Goal: Book appointment/travel/reservation

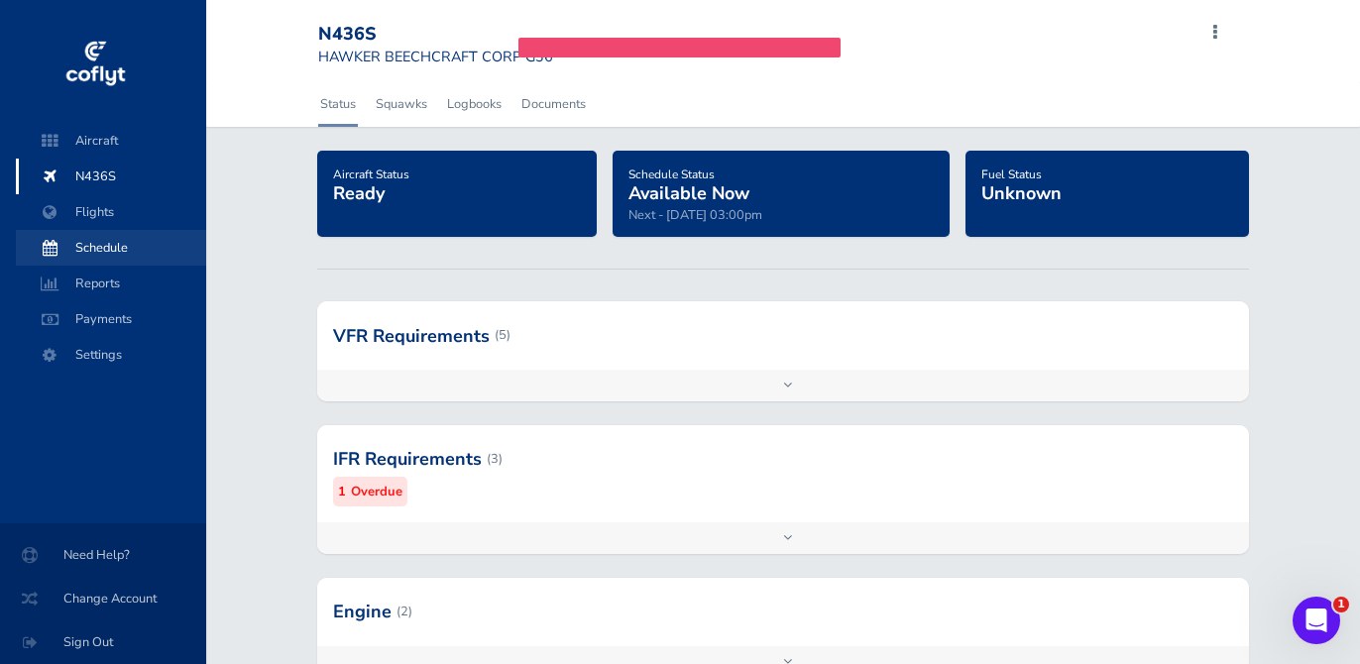
click at [109, 249] on span "Schedule" at bounding box center [111, 248] width 151 height 36
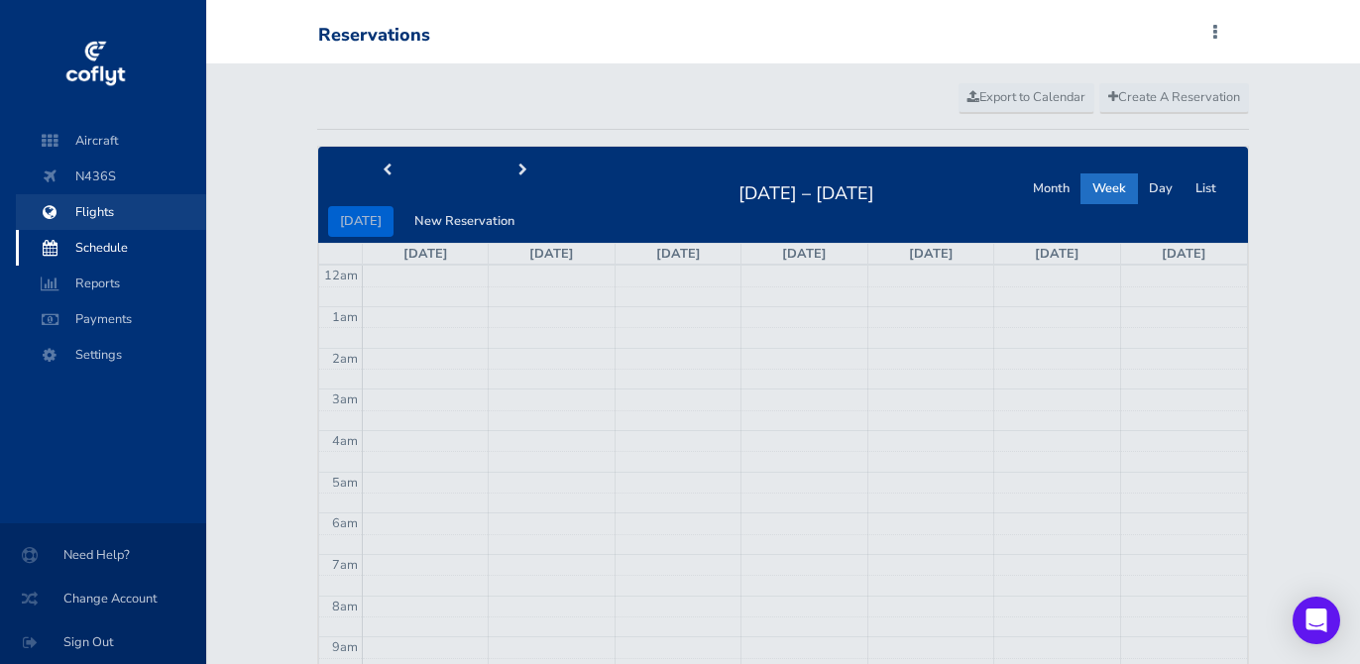
click at [110, 222] on span "Flights" at bounding box center [111, 212] width 151 height 36
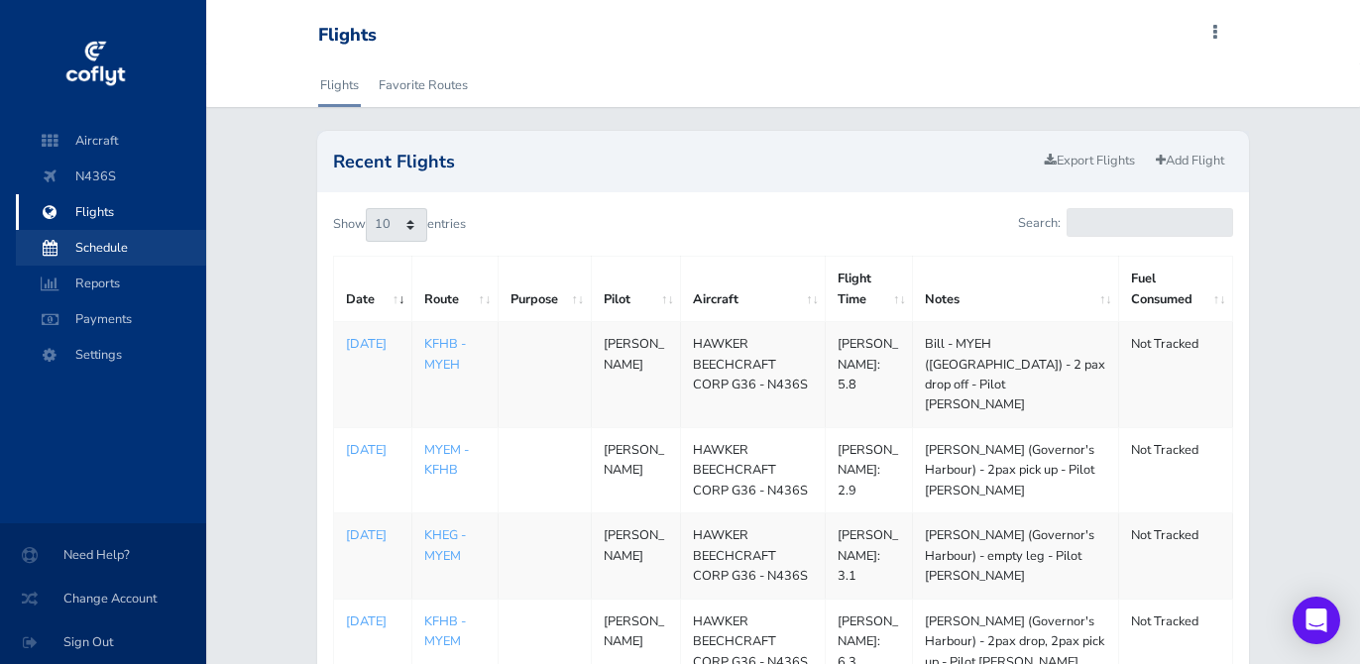
click at [106, 250] on span "Schedule" at bounding box center [111, 248] width 151 height 36
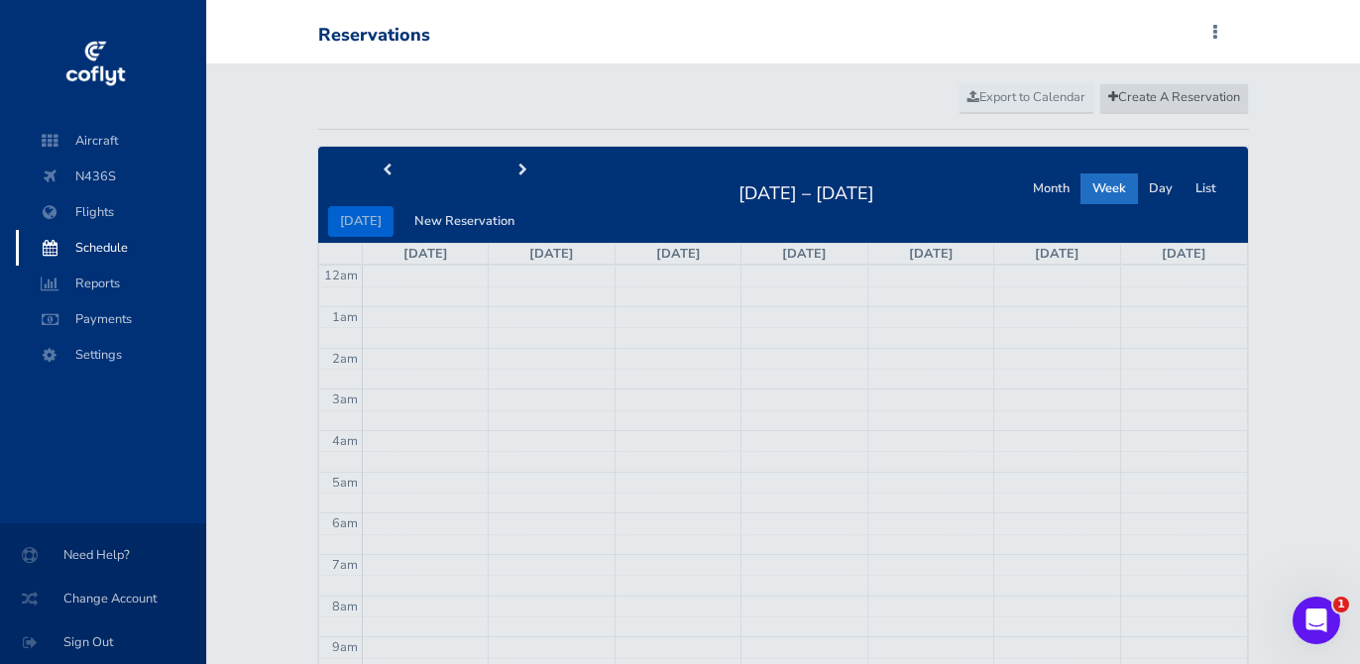
click at [1186, 97] on span "Create A Reservation" at bounding box center [1174, 97] width 132 height 18
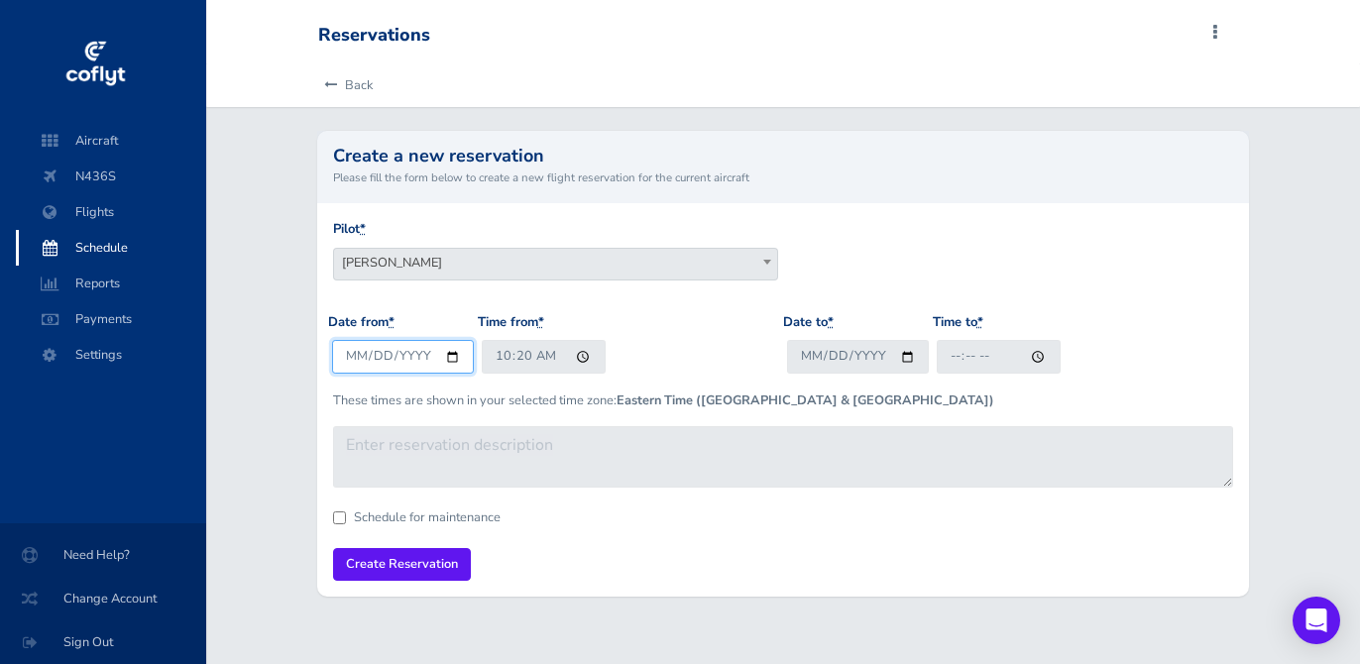
click at [447, 355] on input "2025-09-03" at bounding box center [403, 356] width 142 height 33
type input "2026-02-23"
click at [502, 354] on input "10:20" at bounding box center [544, 356] width 124 height 33
type input "09:00"
click at [905, 358] on input "Date to *" at bounding box center [858, 356] width 142 height 33
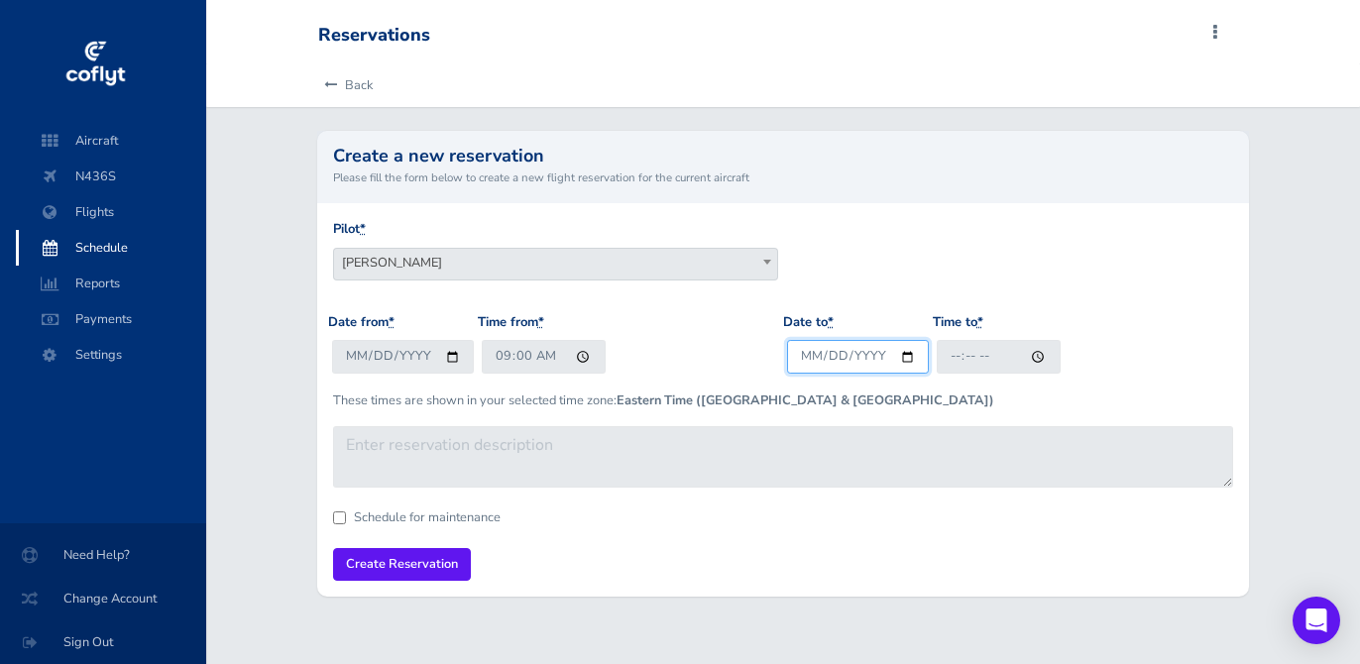
type input "2026-03-13"
click at [951, 362] on input "Time to *" at bounding box center [999, 356] width 124 height 33
type input "17:00"
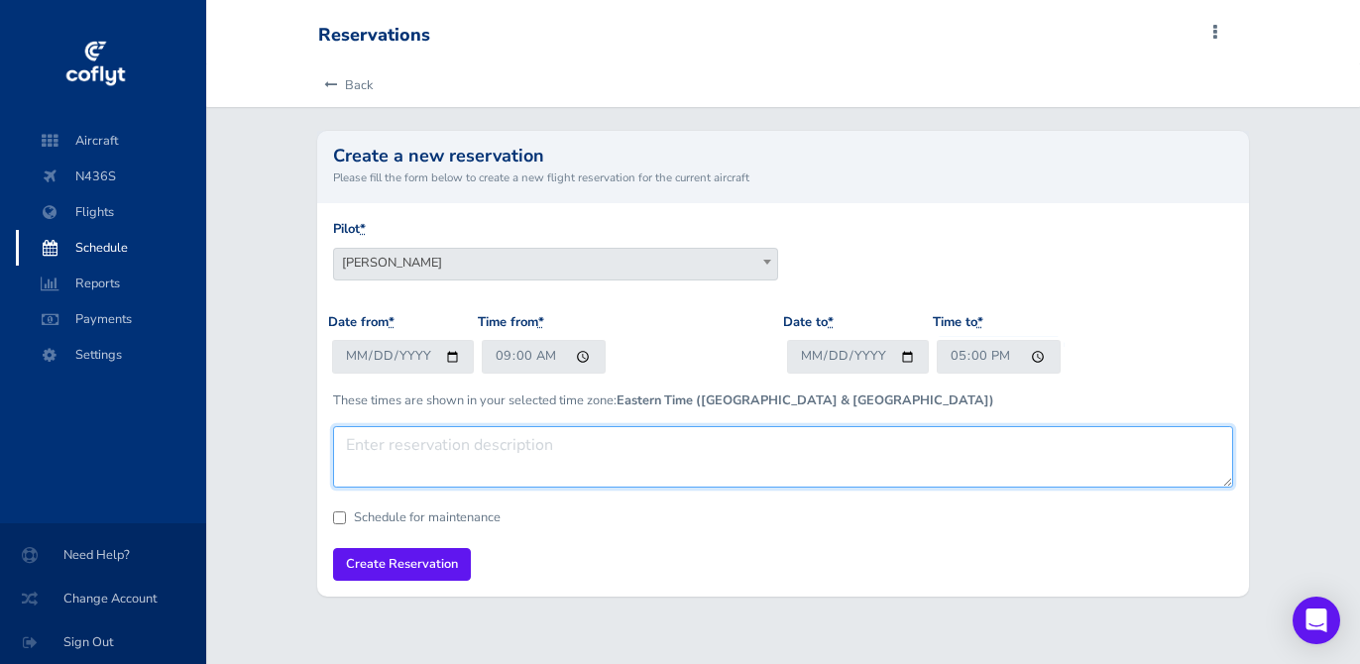
click at [647, 440] on textarea at bounding box center [783, 456] width 900 height 61
type textarea "Annual Inspection - Double M Aviation - LAL (Lakeland, FL)"
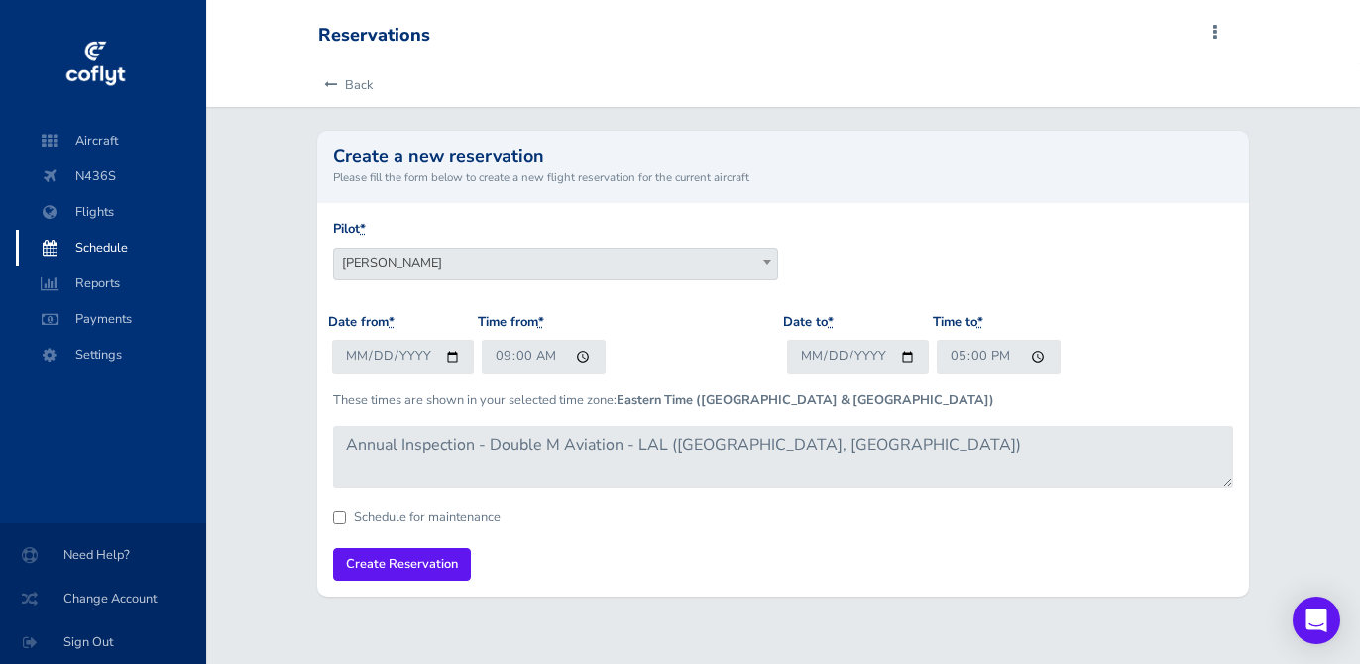
click at [339, 515] on input "Schedule for maintenance" at bounding box center [339, 517] width 13 height 13
checkbox input "true"
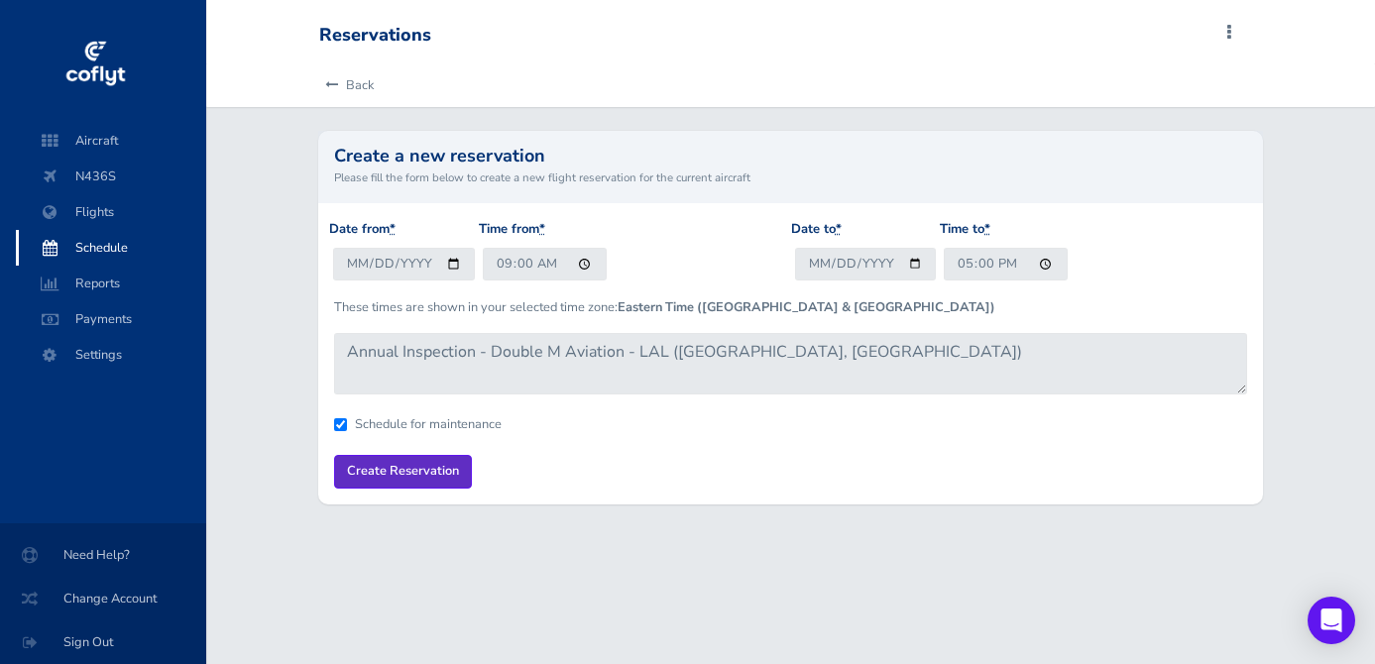
click at [400, 463] on input "Create Reservation" at bounding box center [403, 471] width 138 height 33
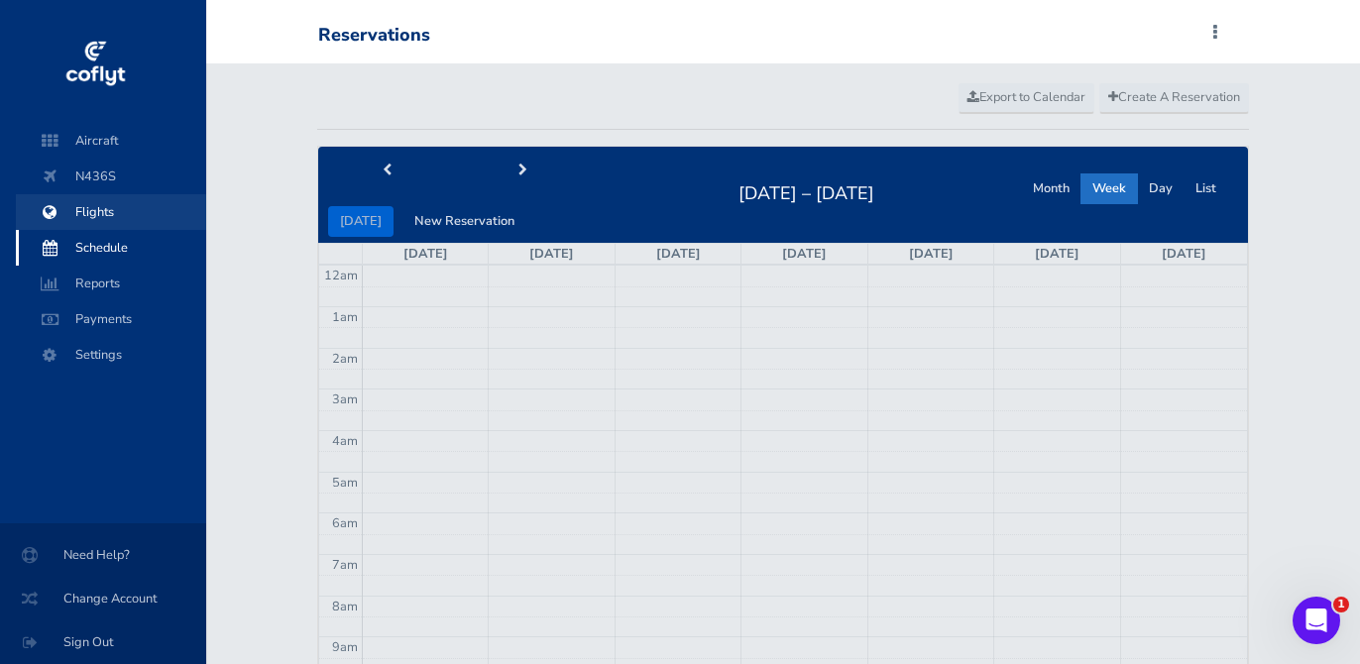
click at [107, 211] on span "Flights" at bounding box center [111, 212] width 151 height 36
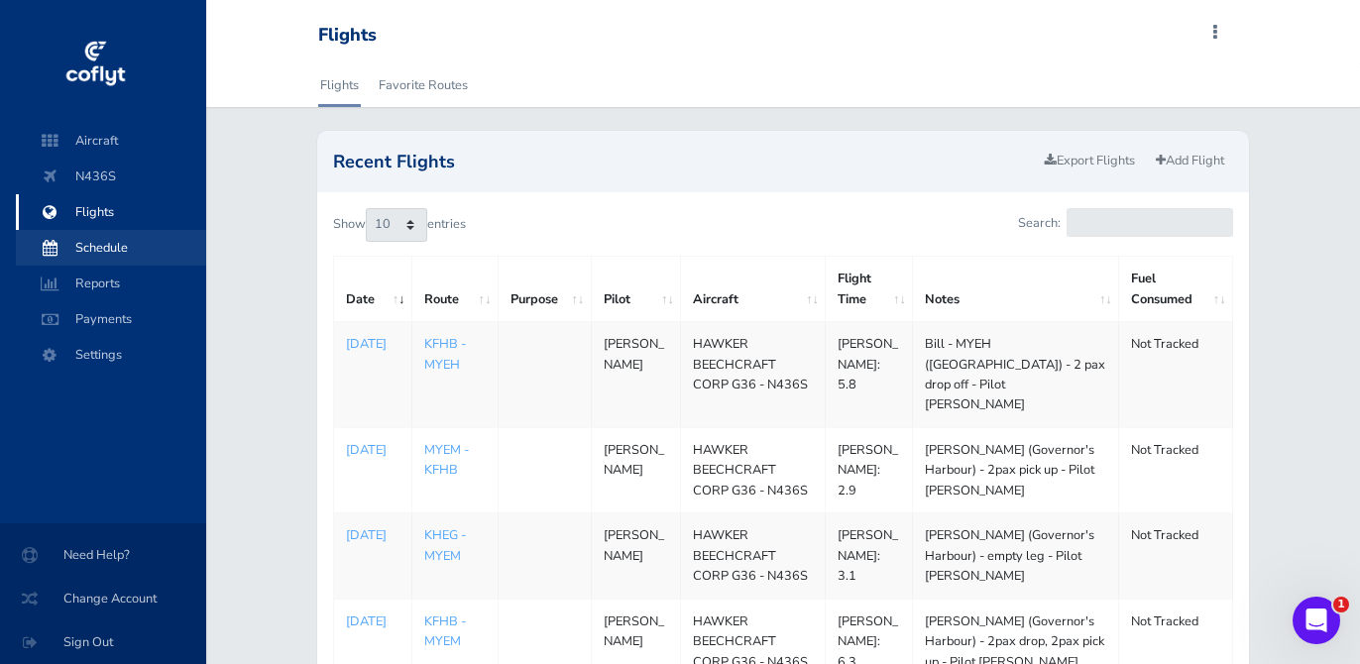
click at [100, 243] on span "Schedule" at bounding box center [111, 248] width 151 height 36
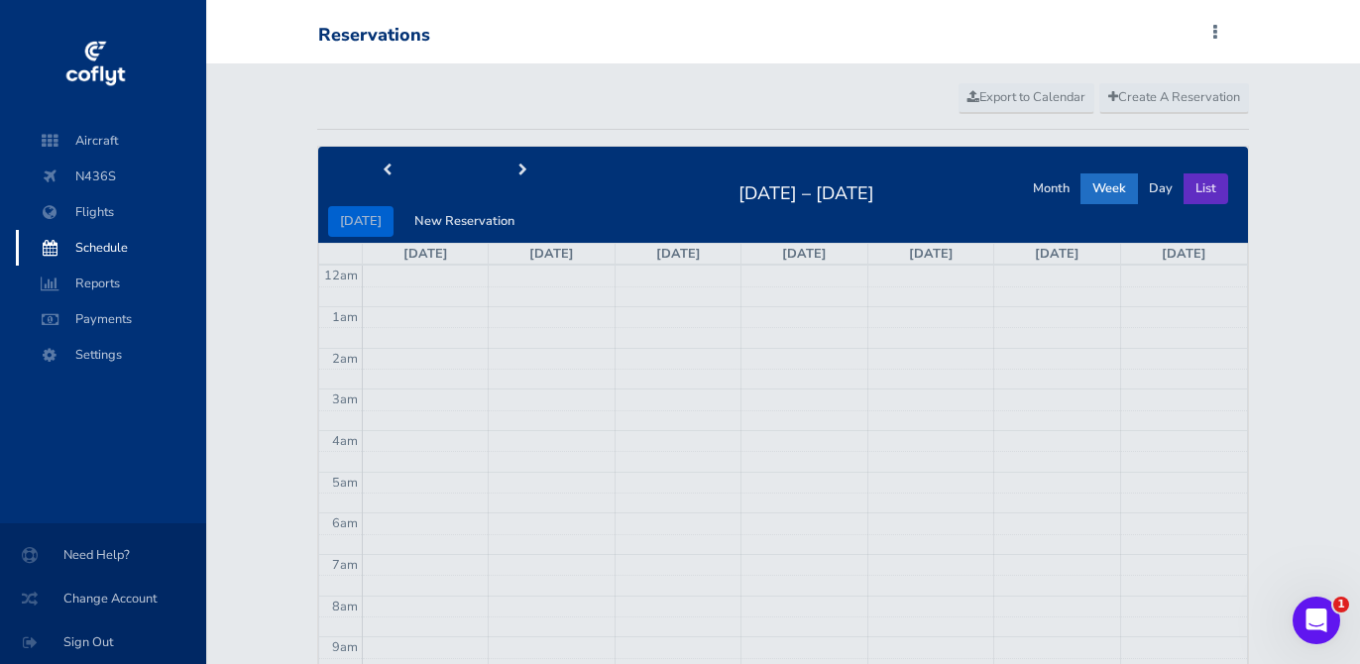
click at [1206, 185] on button "List" at bounding box center [1205, 188] width 45 height 31
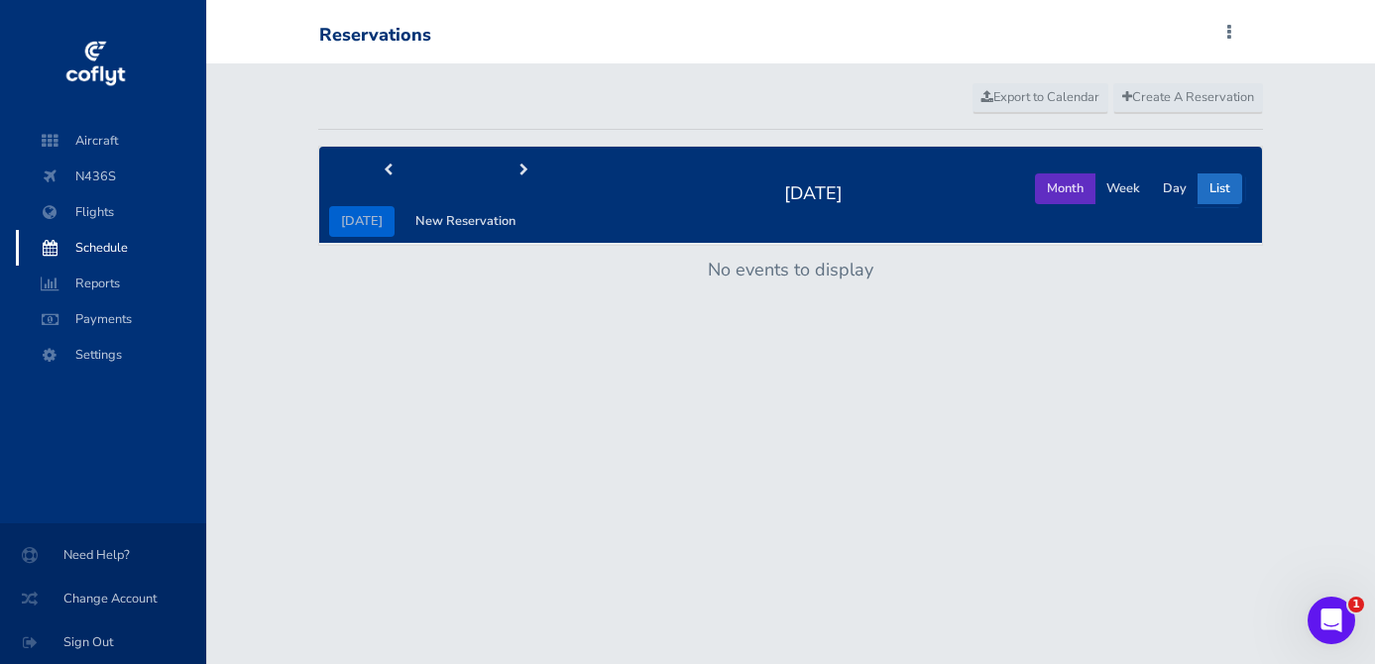
click at [1079, 181] on button "Month" at bounding box center [1065, 188] width 60 height 31
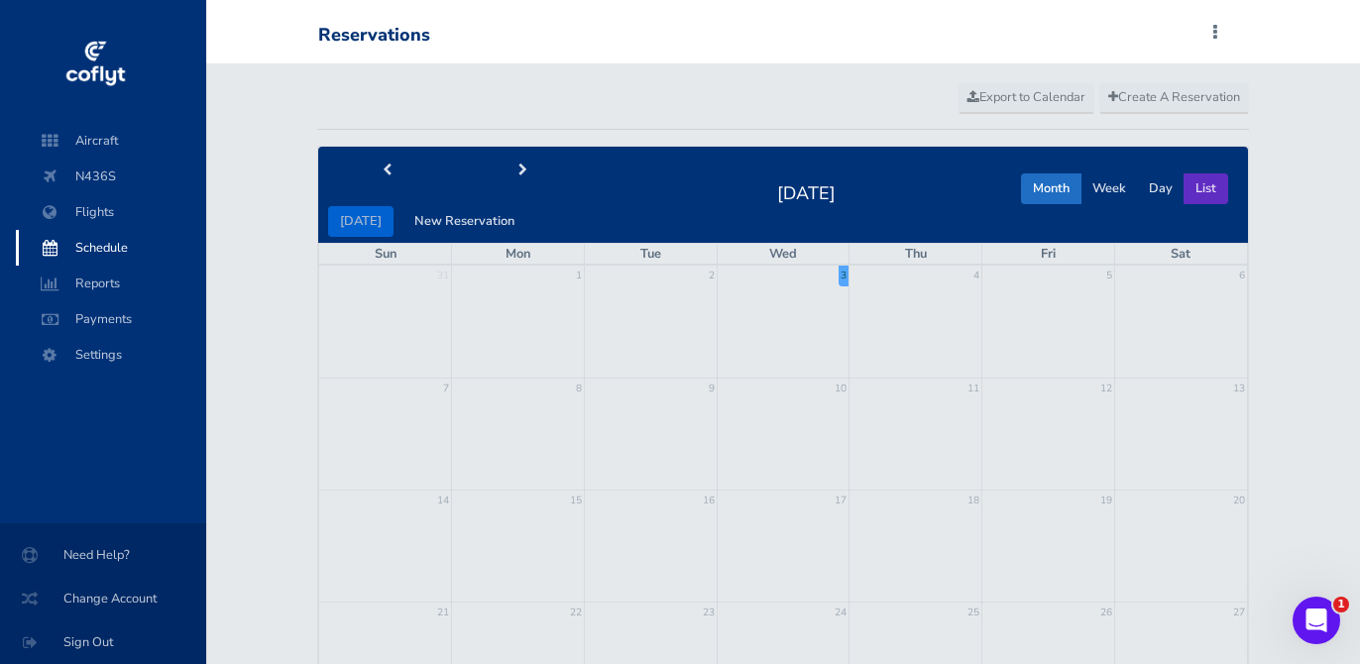
click at [1210, 185] on button "List" at bounding box center [1205, 188] width 45 height 31
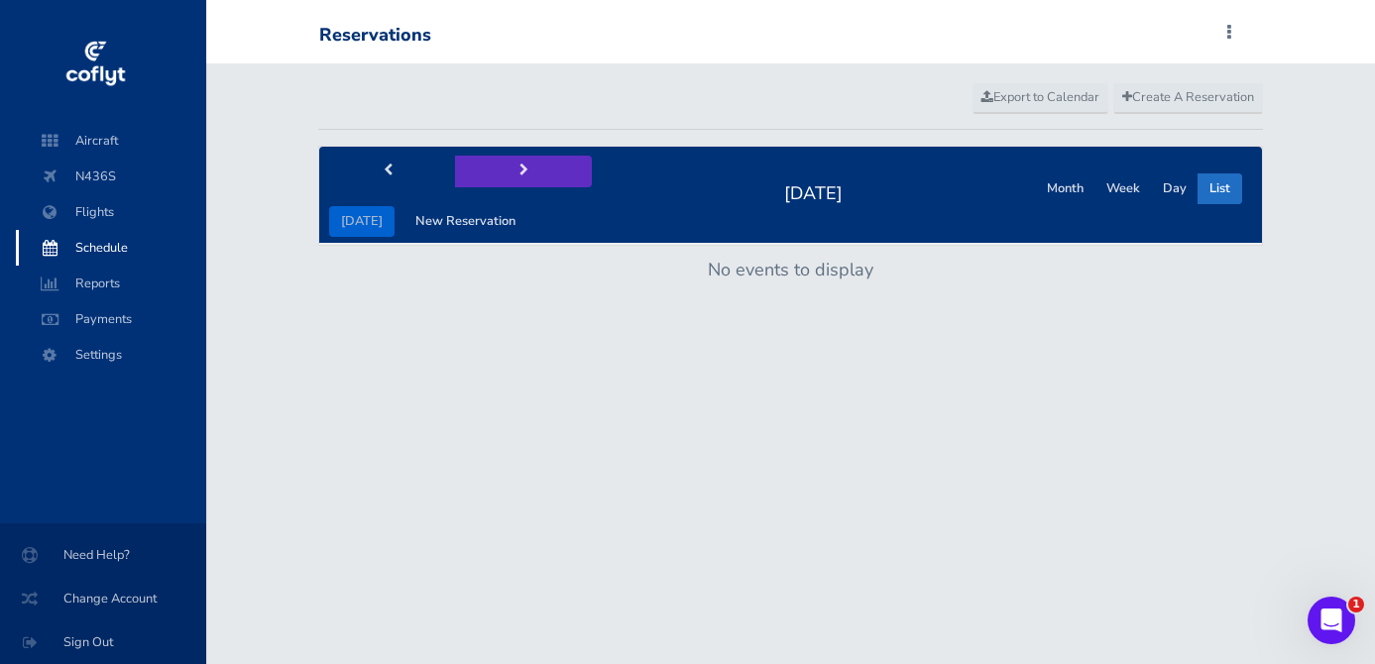
click at [515, 185] on button "next" at bounding box center [523, 171] width 137 height 31
